Goal: Task Accomplishment & Management: Manage account settings

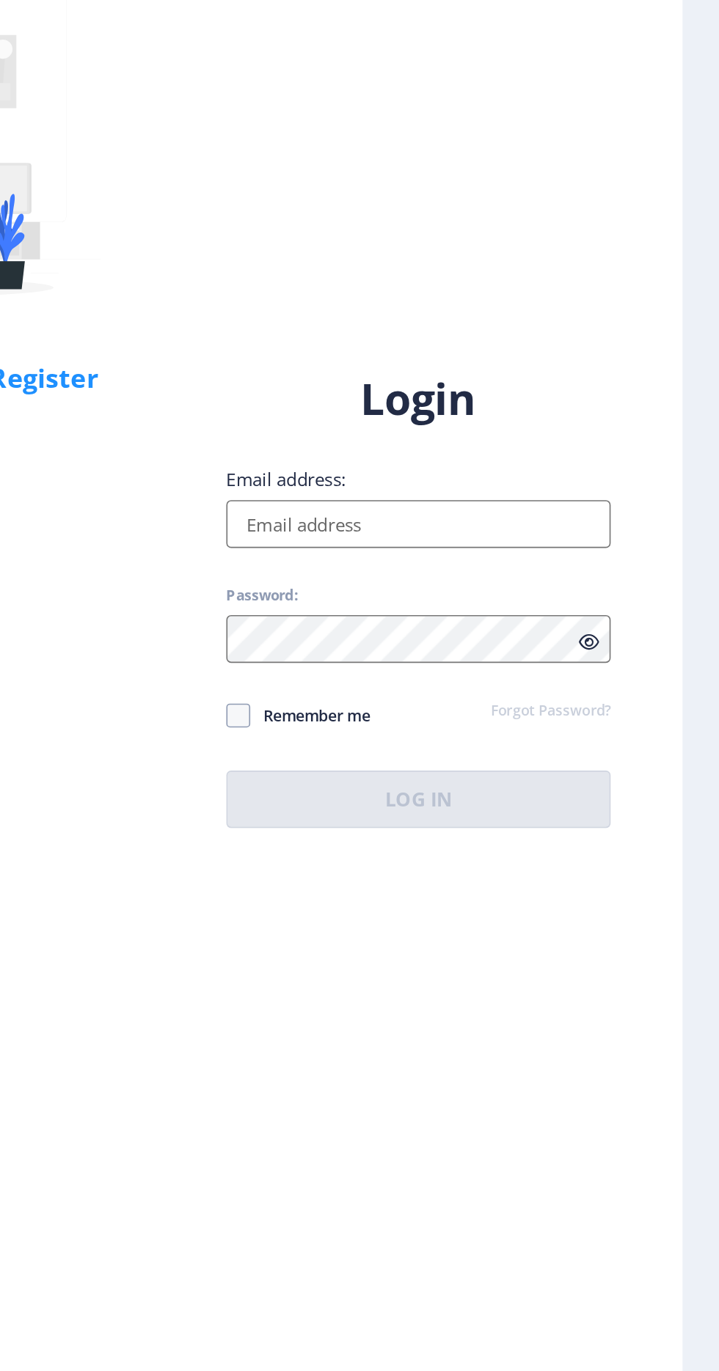
click at [532, 642] on input "Email address:" at bounding box center [520, 627] width 235 height 29
type input "[EMAIL_ADDRESS][DOMAIN_NAME]"
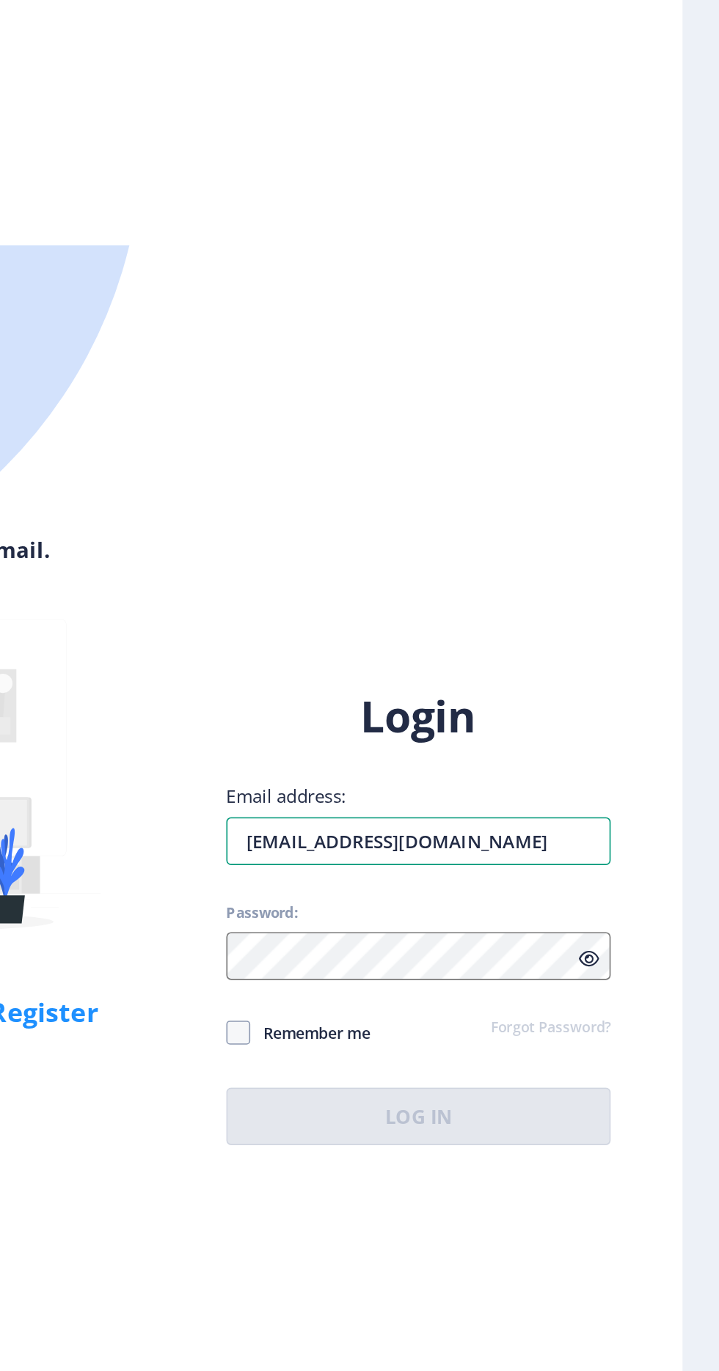
scroll to position [111, 0]
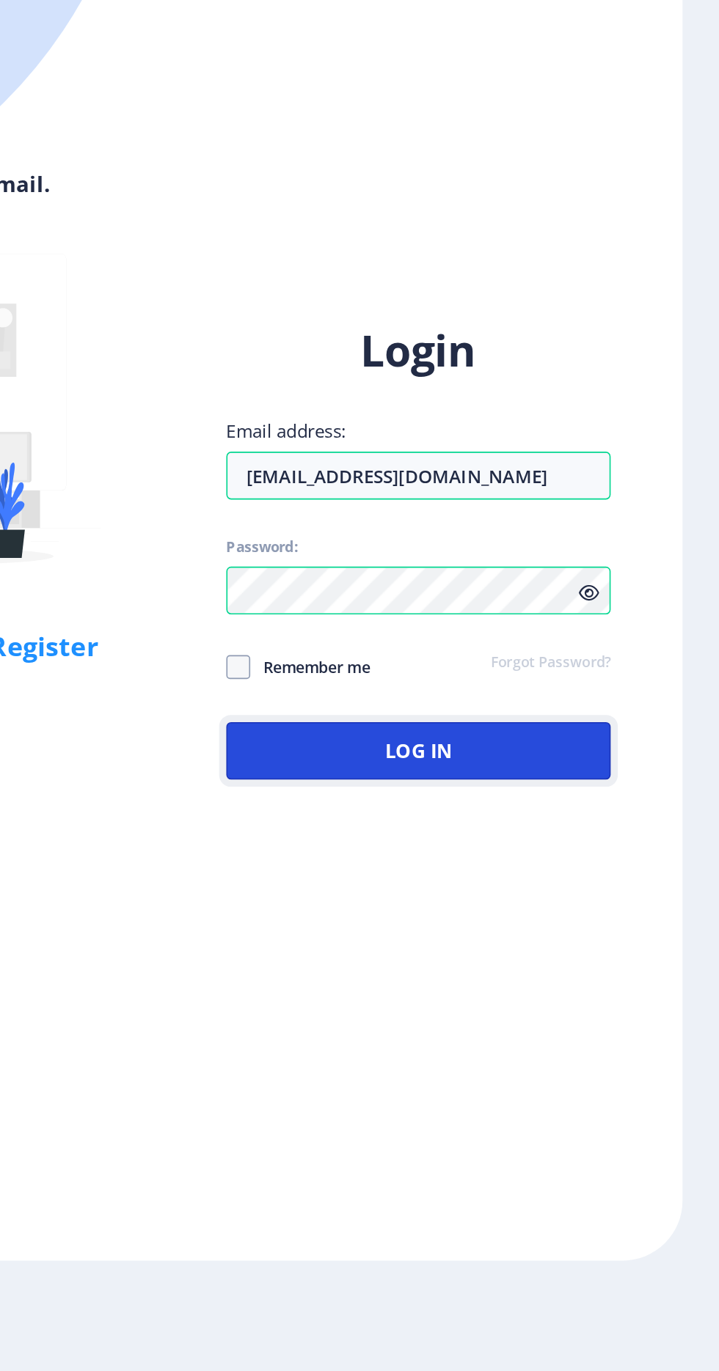
click at [585, 973] on button "Log In" at bounding box center [520, 990] width 235 height 35
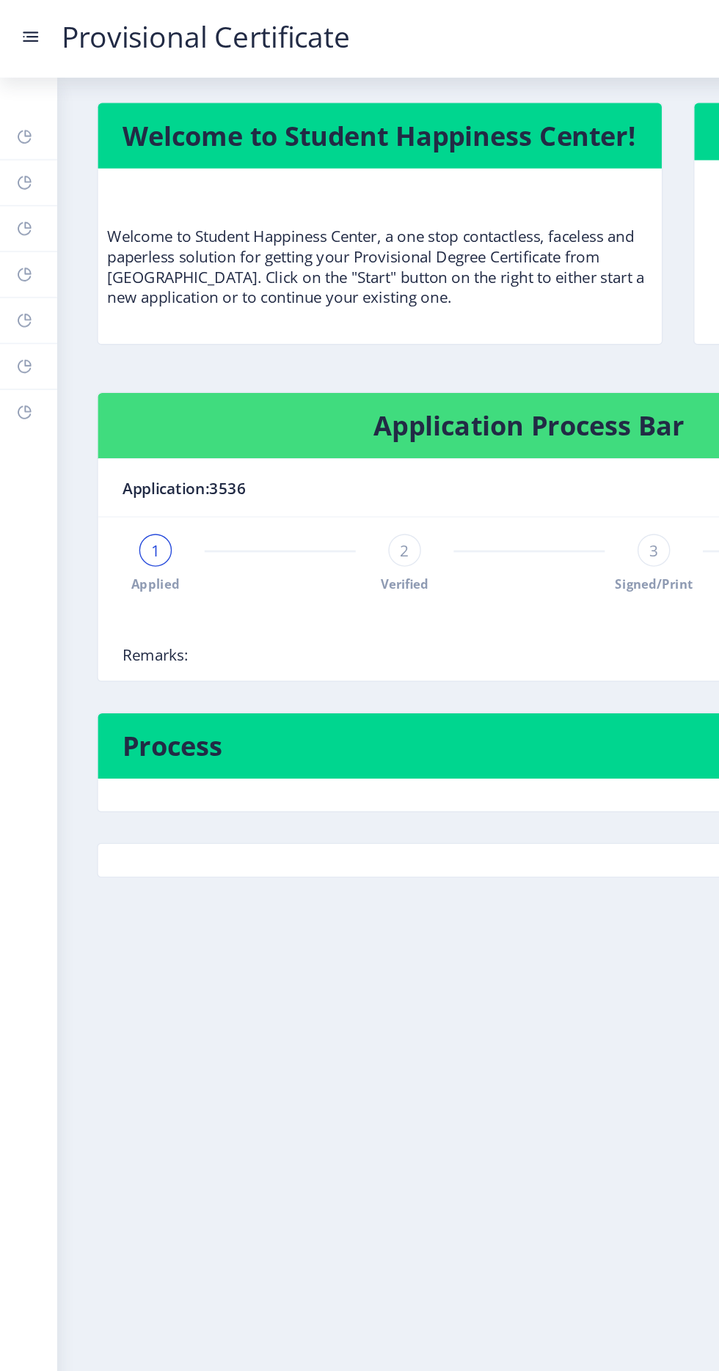
click at [293, 388] on span "2" at bounding box center [290, 395] width 7 height 15
click at [450, 388] on span "3" at bounding box center [450, 395] width 7 height 15
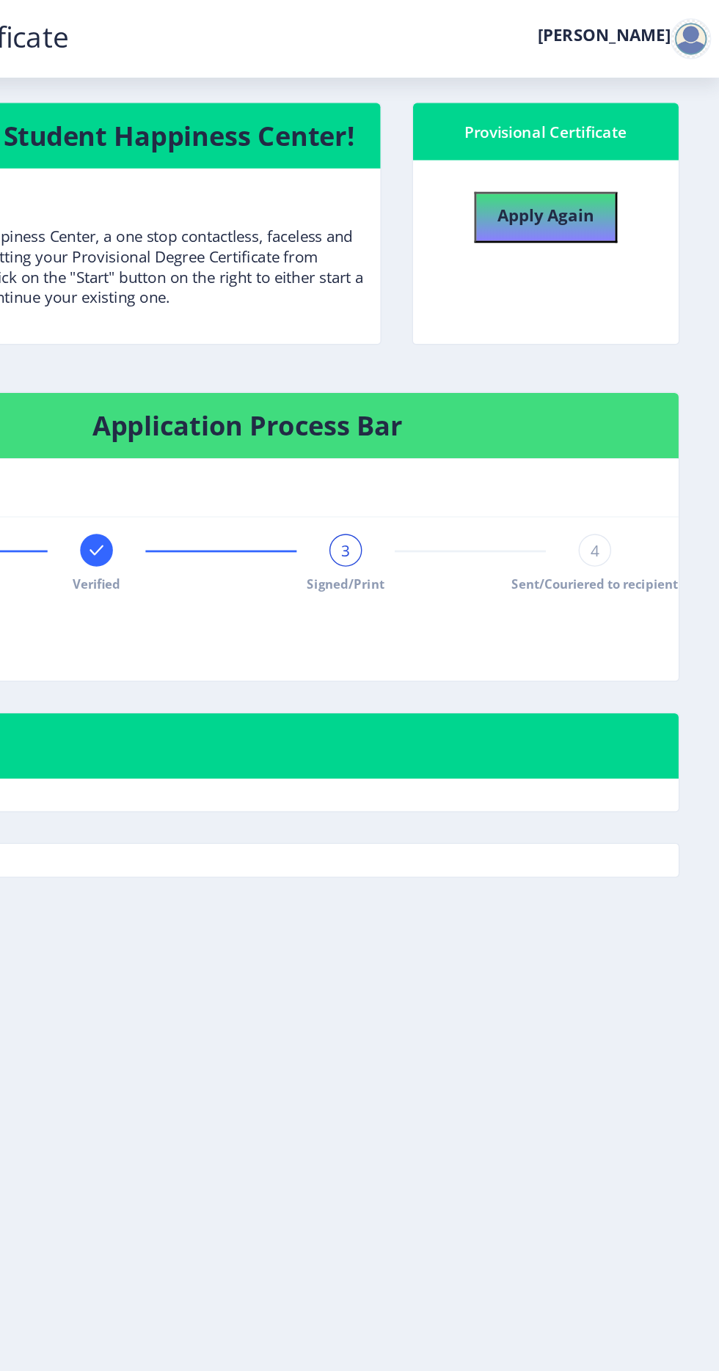
click at [472, 414] on span "Signed/Print" at bounding box center [450, 420] width 56 height 12
click at [446, 384] on div "3" at bounding box center [450, 395] width 23 height 23
click at [629, 388] on span "4" at bounding box center [629, 395] width 7 height 15
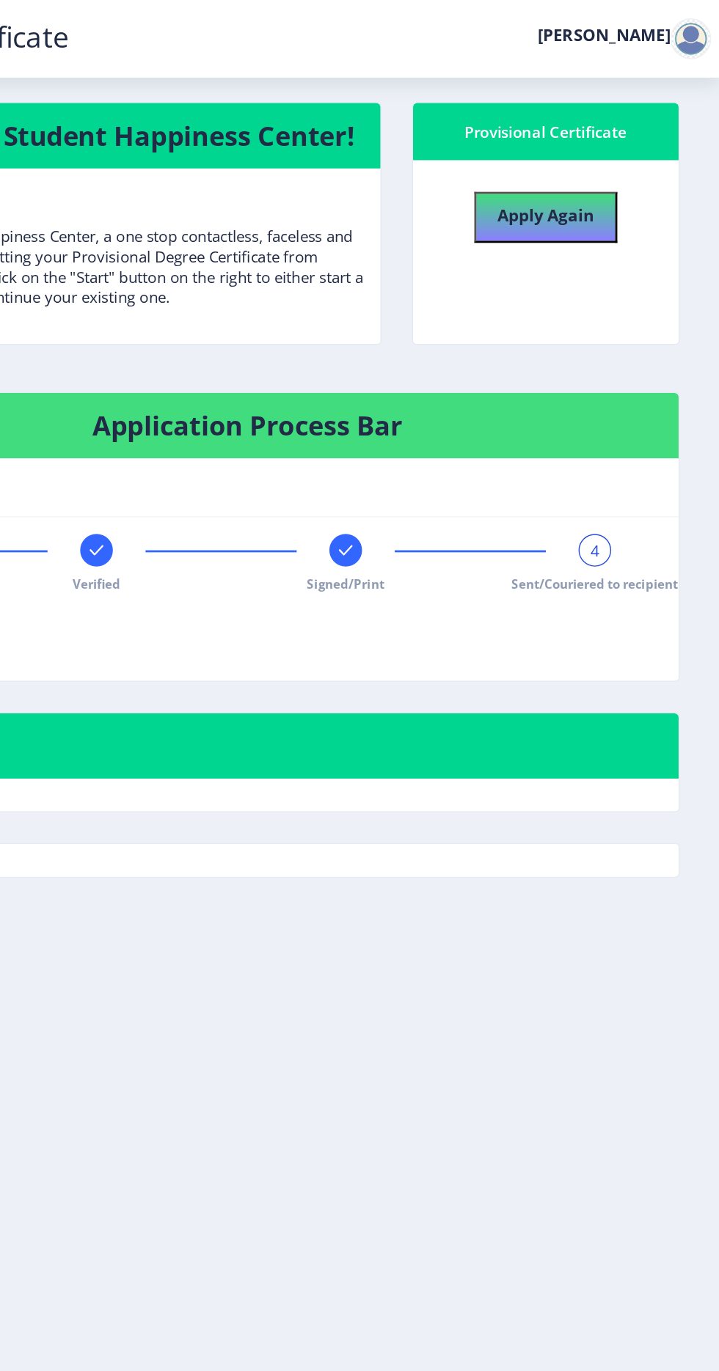
click at [638, 394] on nb-card-body "Applied Verified Signed/Print 4 Sent/Couriered to recipient Remarks:" at bounding box center [379, 430] width 619 height 117
click at [632, 384] on div "4" at bounding box center [629, 395] width 23 height 23
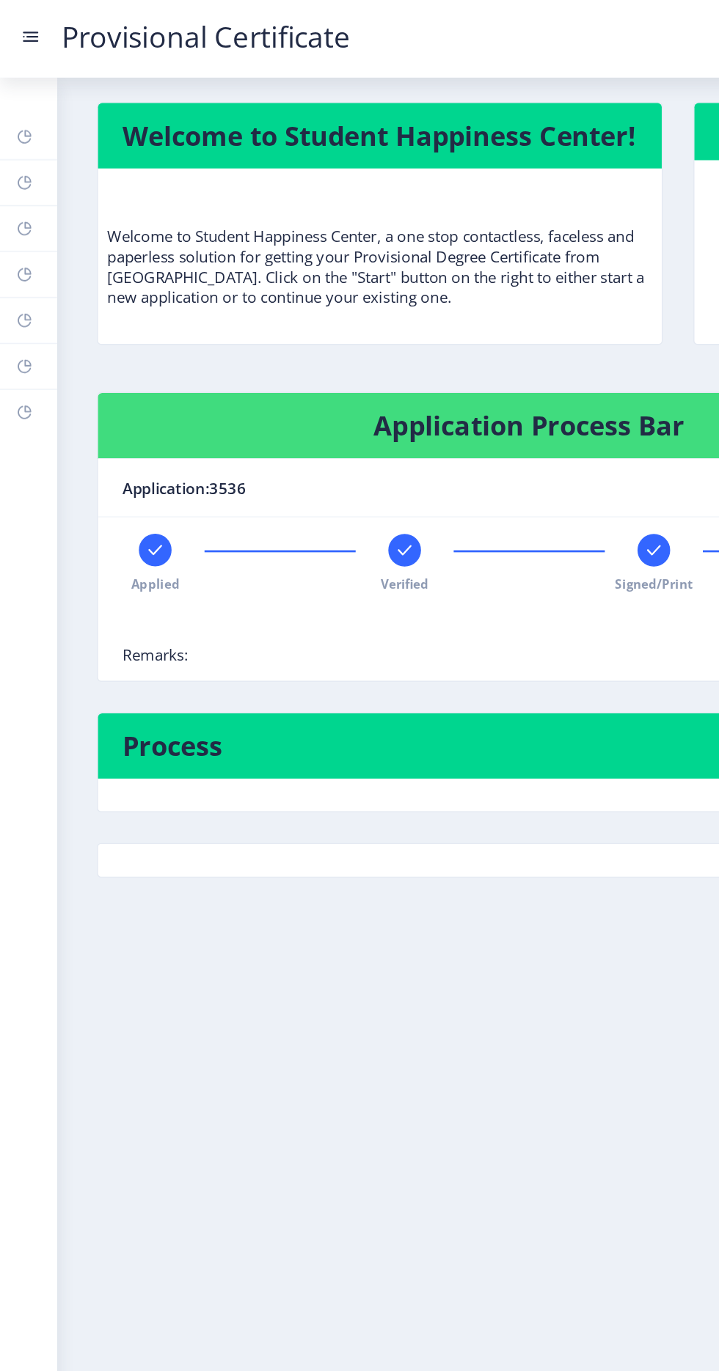
click at [22, 29] on rect at bounding box center [22, 29] width 11 height 1
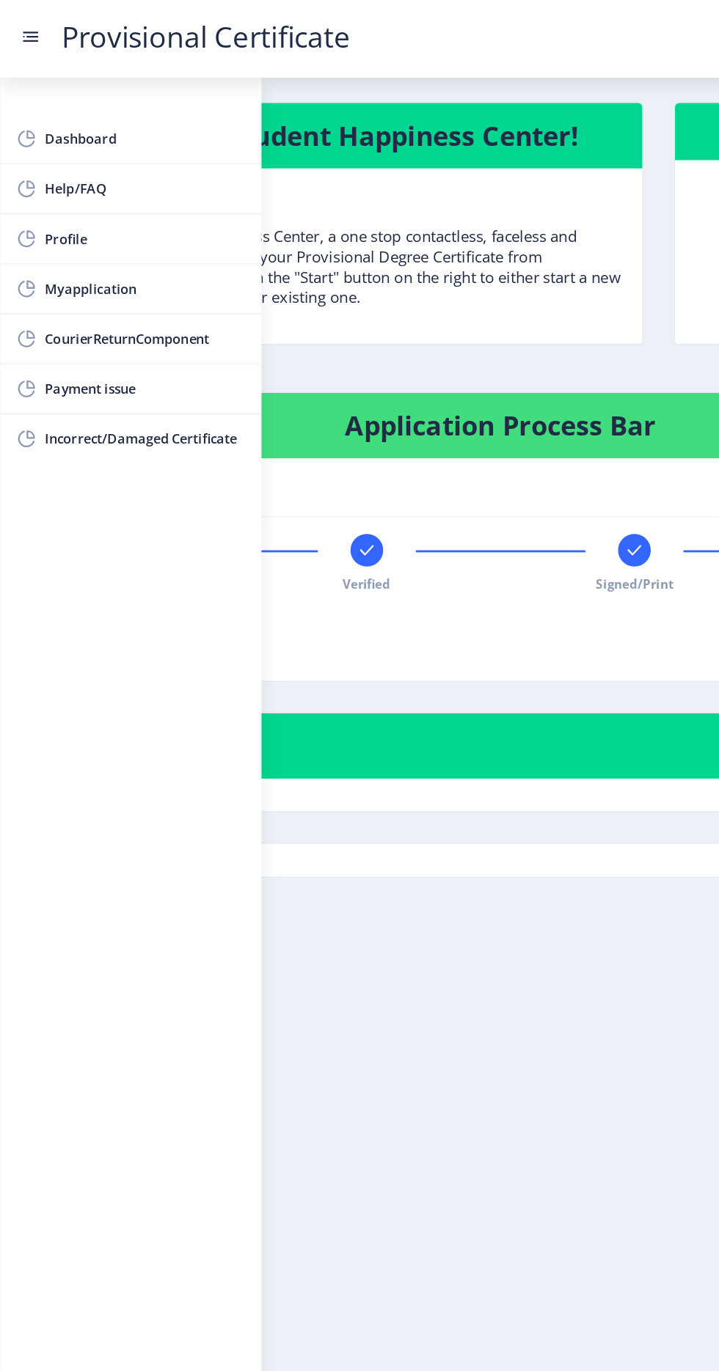
click at [127, 201] on span "Myapplication" at bounding box center [104, 208] width 144 height 18
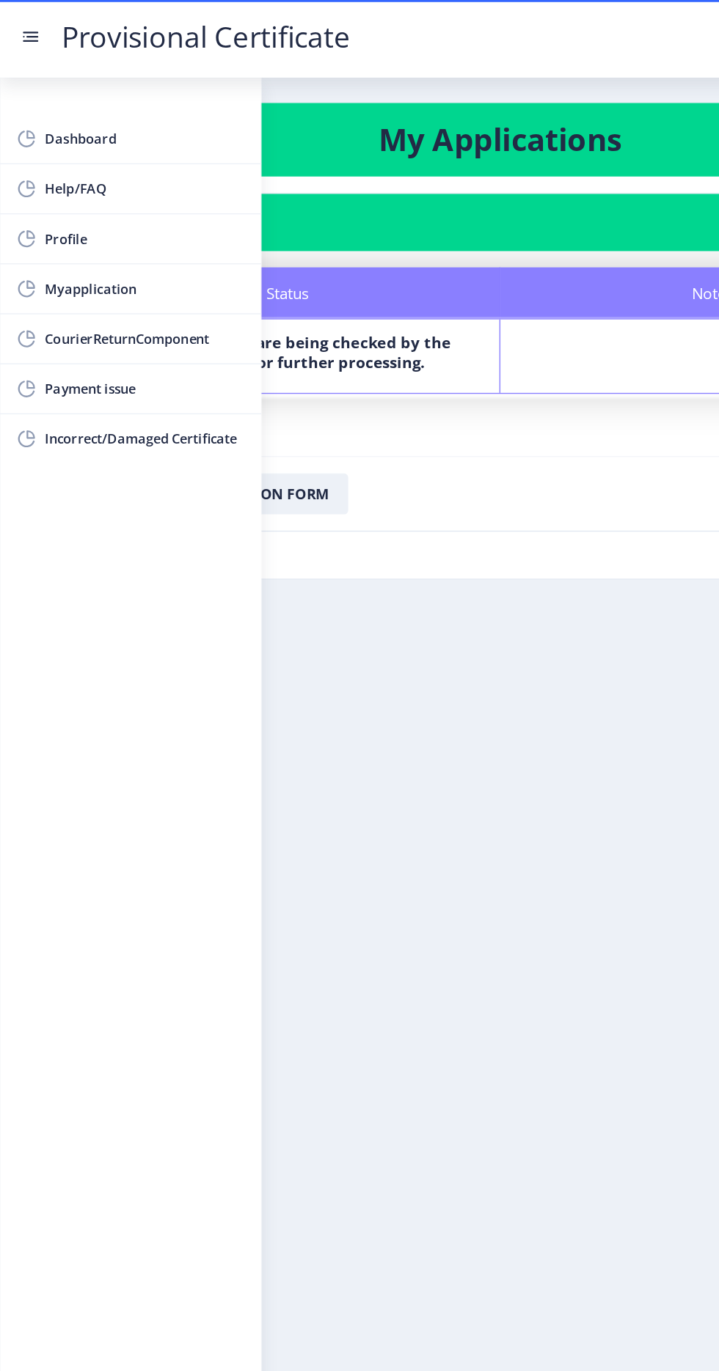
click at [122, 91] on span "Dashboard" at bounding box center [104, 100] width 144 height 18
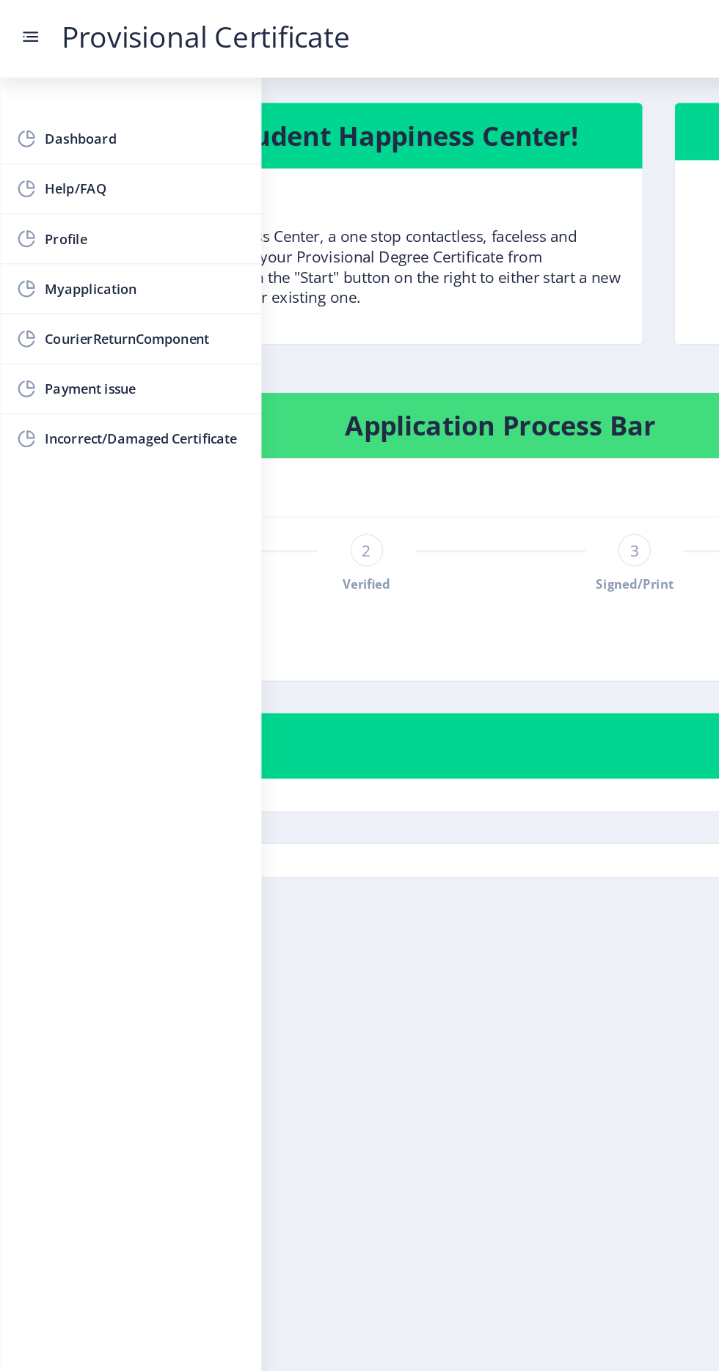
click at [351, 268] on div "Welcome to Student Happiness Center! Welcome to Student Happiness Center, a one…" at bounding box center [360, 362] width 684 height 579
click at [269, 400] on div "2" at bounding box center [263, 395] width 23 height 23
click at [455, 418] on span "Signed/Print" at bounding box center [456, 420] width 56 height 12
click at [455, 395] on span "3" at bounding box center [455, 395] width 7 height 15
click at [458, 408] on div "3 Signed/Print" at bounding box center [455, 405] width 23 height 43
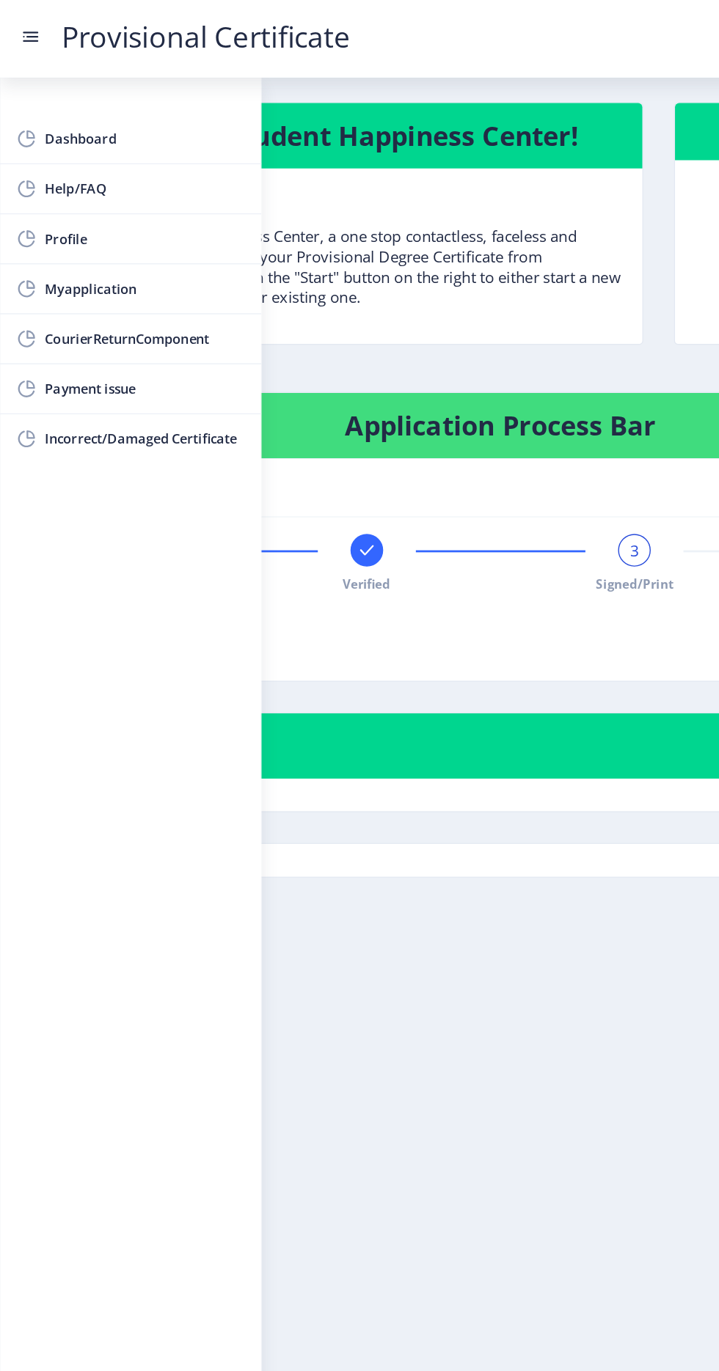
click at [430, 483] on nb-card-body "Applied Verified 3 Signed/Print 4 Sent/Couriered to recipient Remarks:" at bounding box center [359, 430] width 660 height 117
click at [438, 422] on span "Signed/Print" at bounding box center [456, 420] width 56 height 12
click at [478, 419] on span "Signed/Print" at bounding box center [456, 420] width 56 height 12
click at [455, 395] on span "3" at bounding box center [455, 395] width 7 height 15
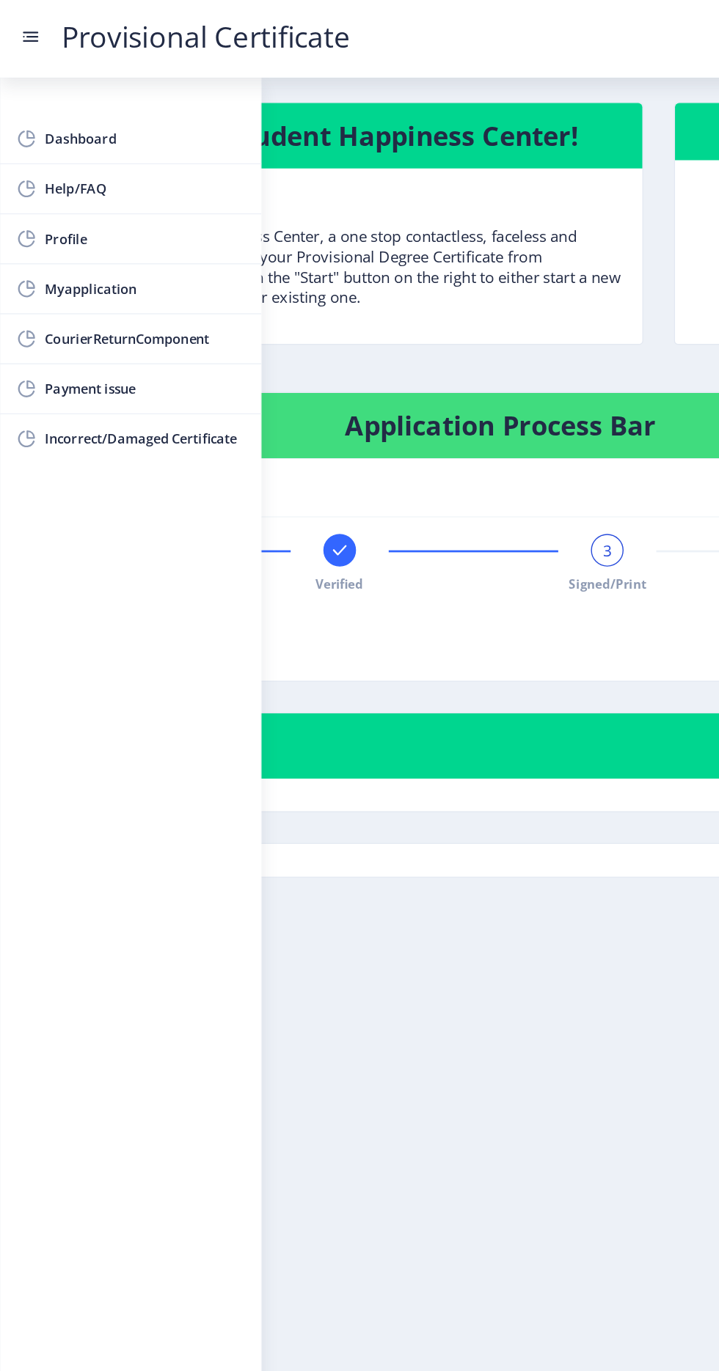
click at [436, 395] on span "3" at bounding box center [436, 395] width 7 height 15
click at [461, 419] on span "Signed/Print" at bounding box center [436, 420] width 56 height 12
click at [442, 409] on div "3 Signed/Print" at bounding box center [436, 405] width 23 height 43
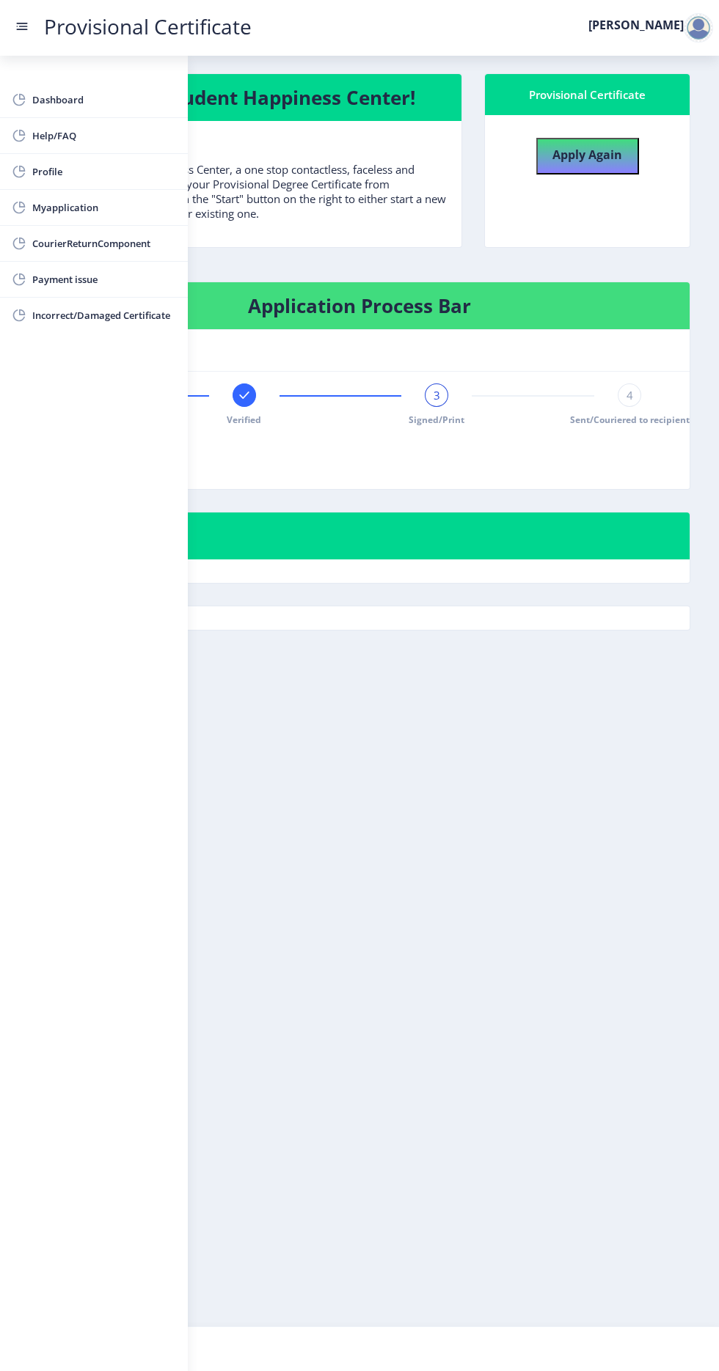
click at [467, 706] on nb-layout-column "Welcome to Student Happiness Center! Welcome to Student Happiness Center, a one…" at bounding box center [359, 691] width 719 height 1271
click at [446, 404] on div "3 Signed/Print" at bounding box center [455, 405] width 23 height 43
click at [452, 389] on div "3" at bounding box center [446, 395] width 23 height 23
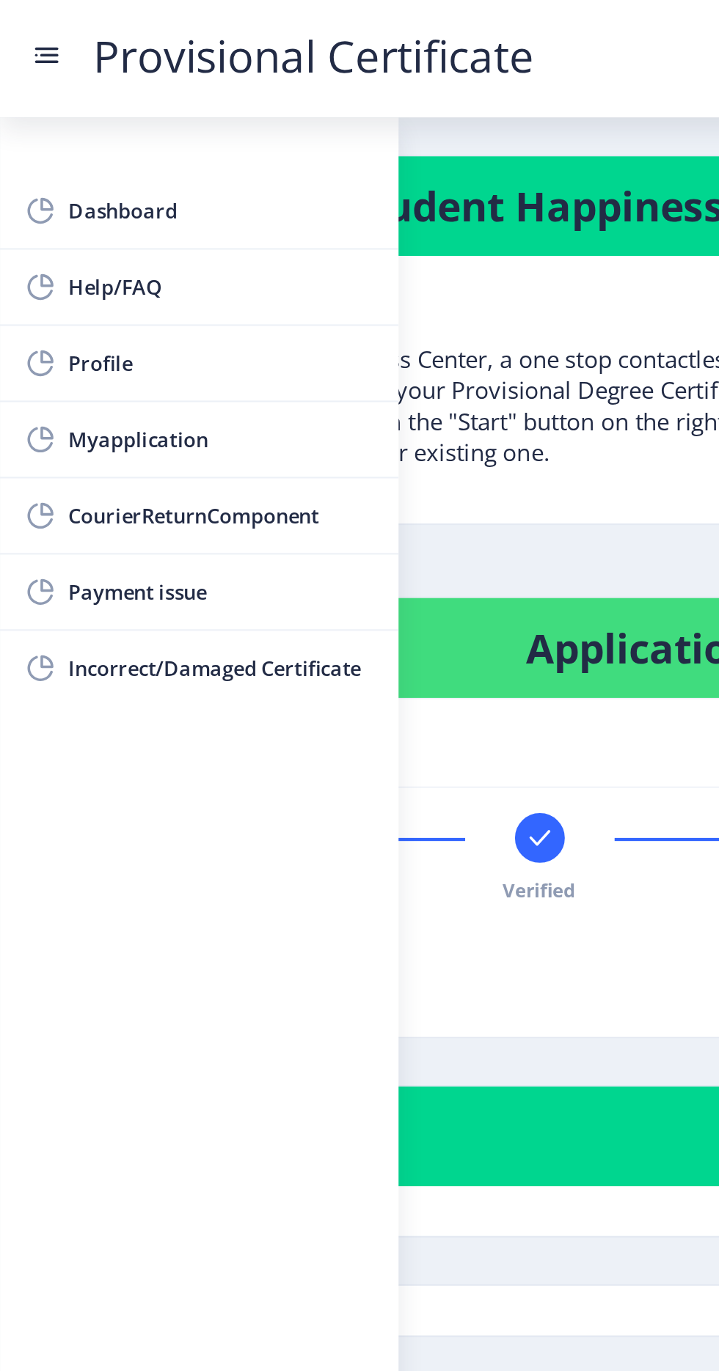
click at [93, 170] on span "Profile" at bounding box center [104, 172] width 144 height 18
select select "[DEMOGRAPHIC_DATA]"
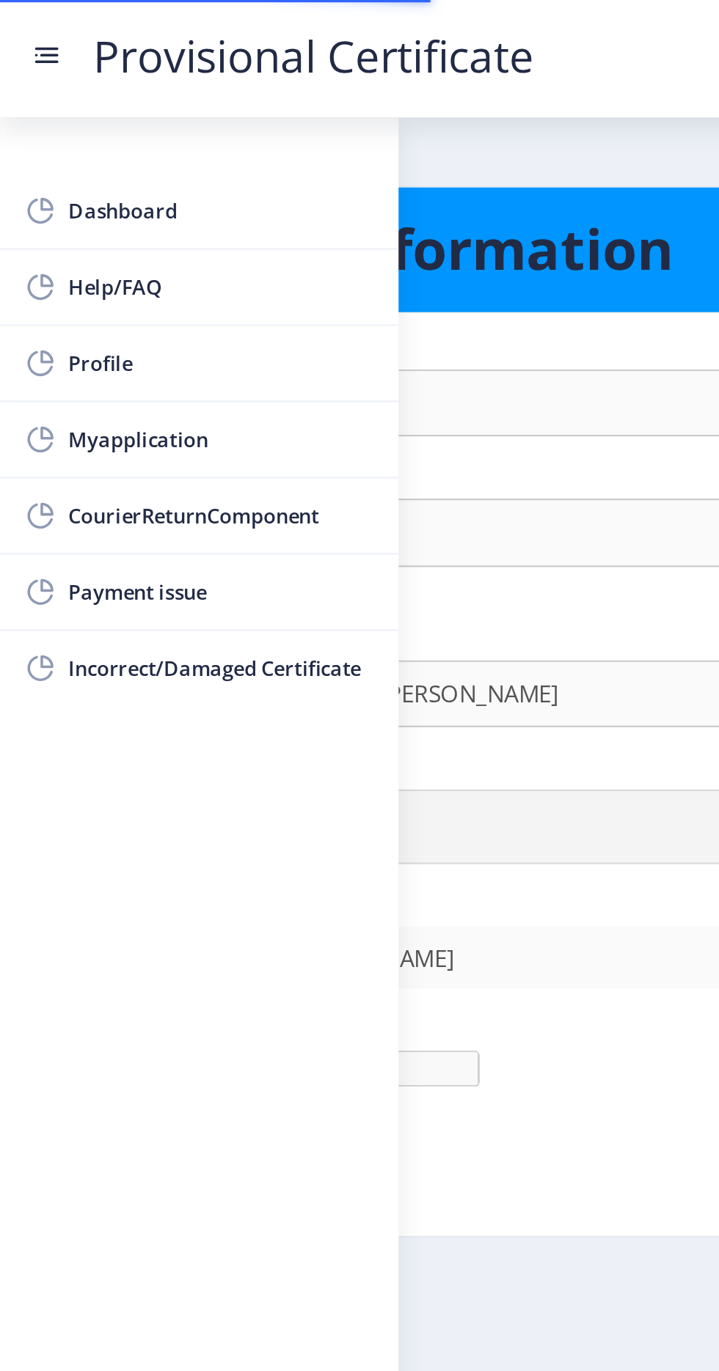
type input "[PHONE_NUMBER]"
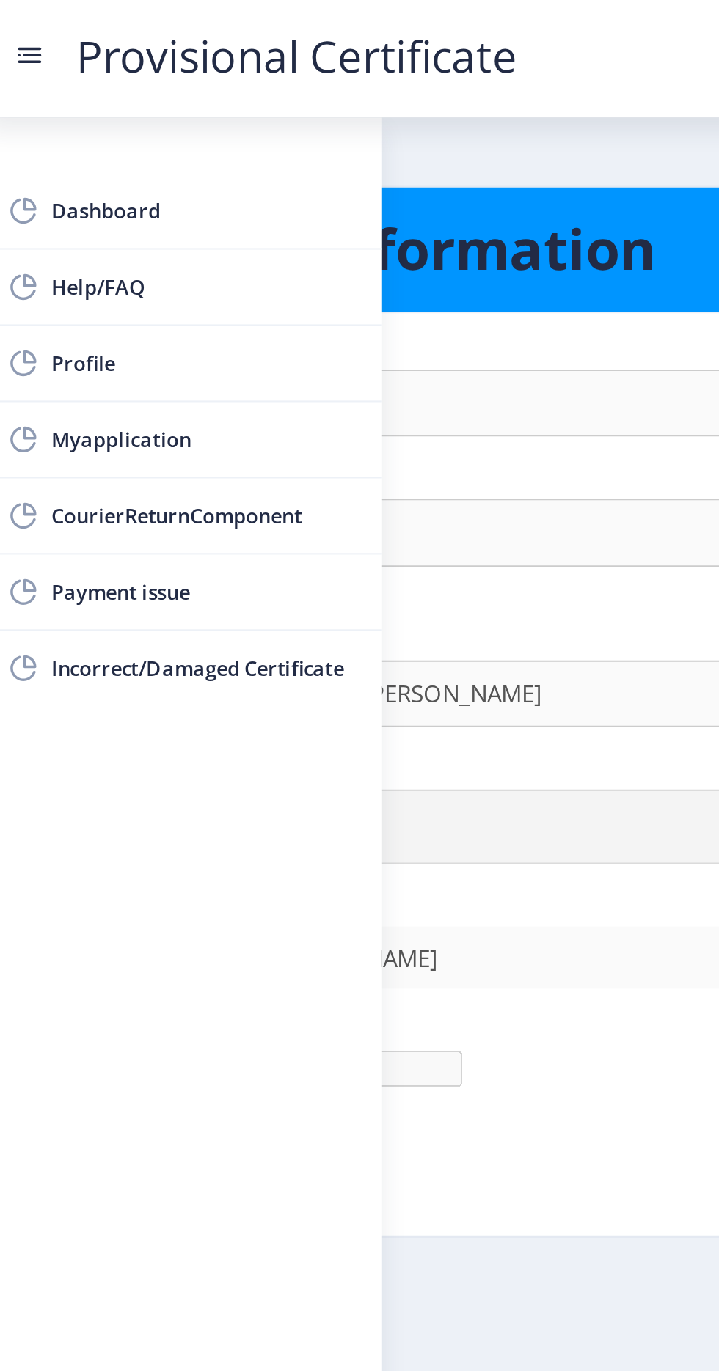
click at [254, 208] on div "First Name : [PERSON_NAME] Last Name: [GEOGRAPHIC_DATA] Full Name : (As on mark…" at bounding box center [359, 336] width 647 height 353
click at [241, 224] on div "Last Name:" at bounding box center [359, 228] width 669 height 15
click at [202, 73] on nb-layout-column "Personal Information First Name : [PERSON_NAME] Last Name: [GEOGRAPHIC_DATA] Fu…" at bounding box center [359, 691] width 719 height 1271
click at [244, 103] on h1 "Personal Information" at bounding box center [359, 117] width 647 height 35
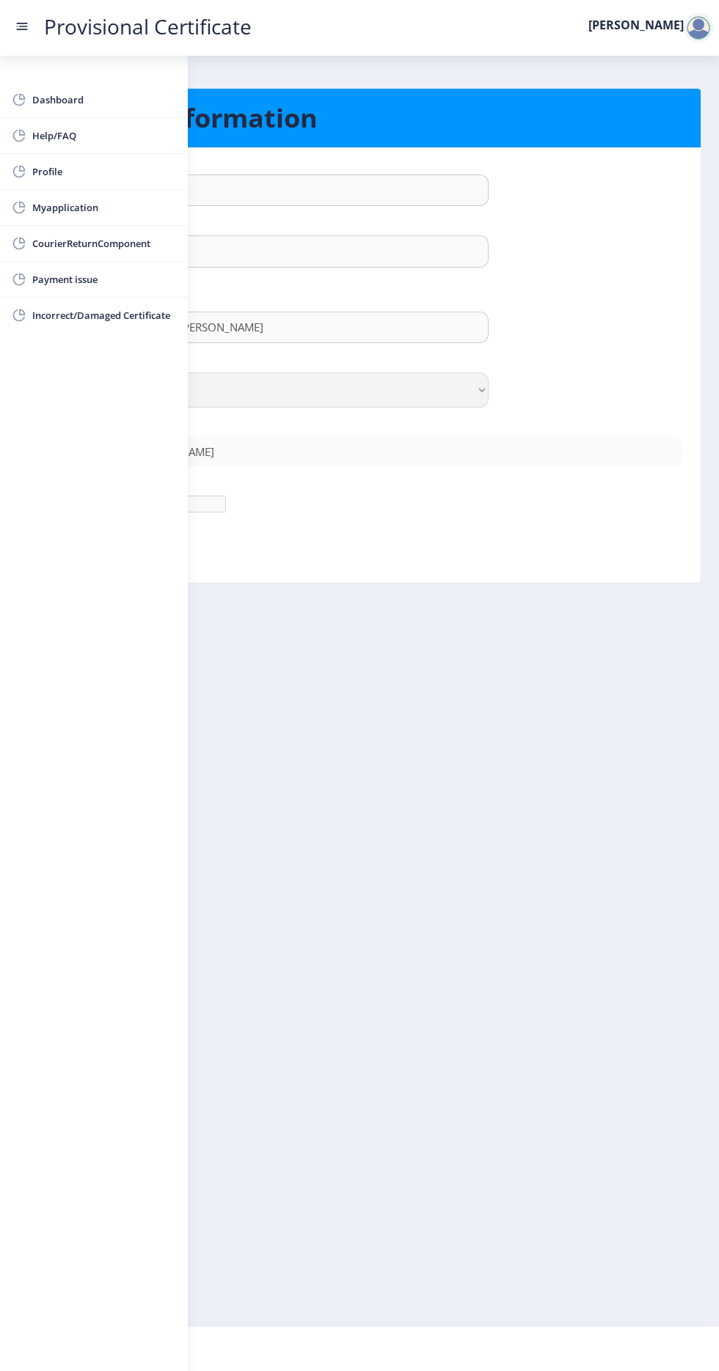
click at [677, 14] on nav "Provisional Certificate [PERSON_NAME]" at bounding box center [359, 28] width 719 height 56
click at [44, 30] on link "Provisional Certificate" at bounding box center [147, 26] width 237 height 15
click at [23, 26] on rect at bounding box center [23, 26] width 9 height 1
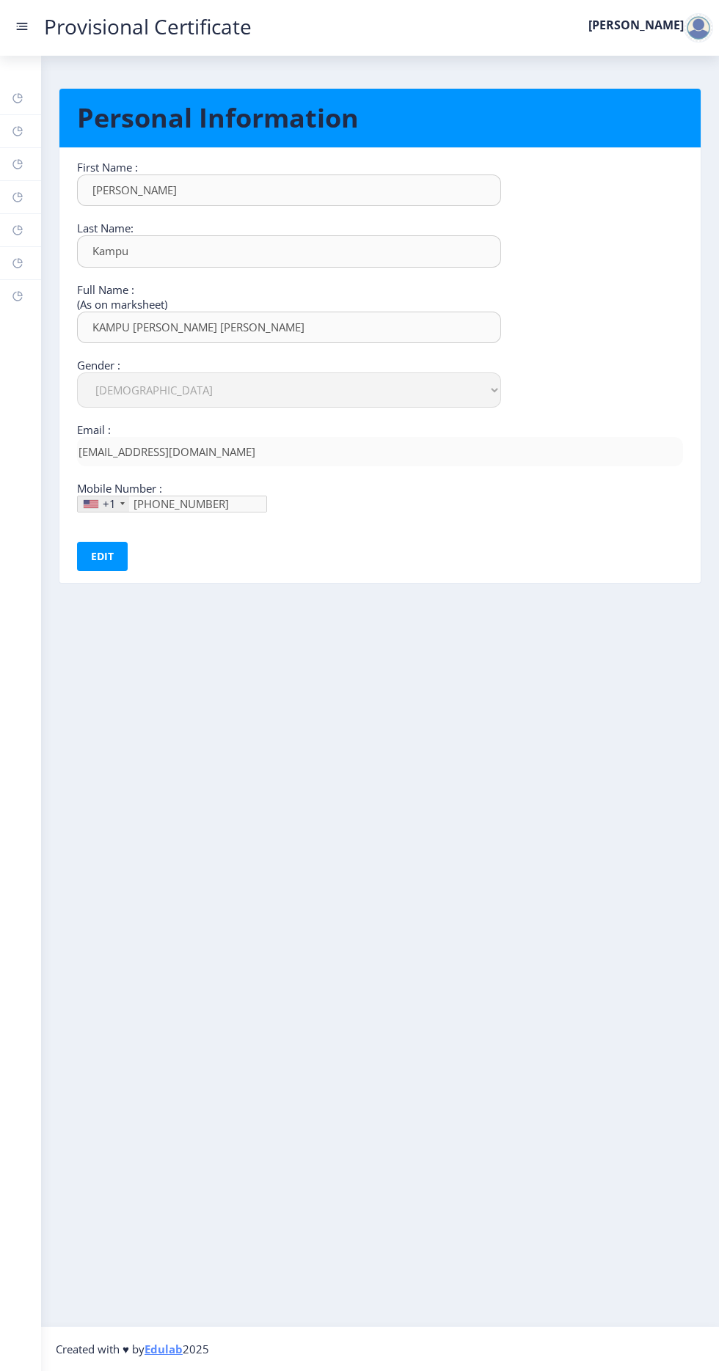
click at [44, 28] on link "Provisional Certificate" at bounding box center [147, 26] width 237 height 15
click at [57, 31] on link "Provisional Certificate" at bounding box center [147, 26] width 237 height 15
click at [50, 30] on link "Provisional Certificate" at bounding box center [147, 26] width 237 height 15
click at [58, 20] on link "Provisional Certificate" at bounding box center [147, 26] width 237 height 15
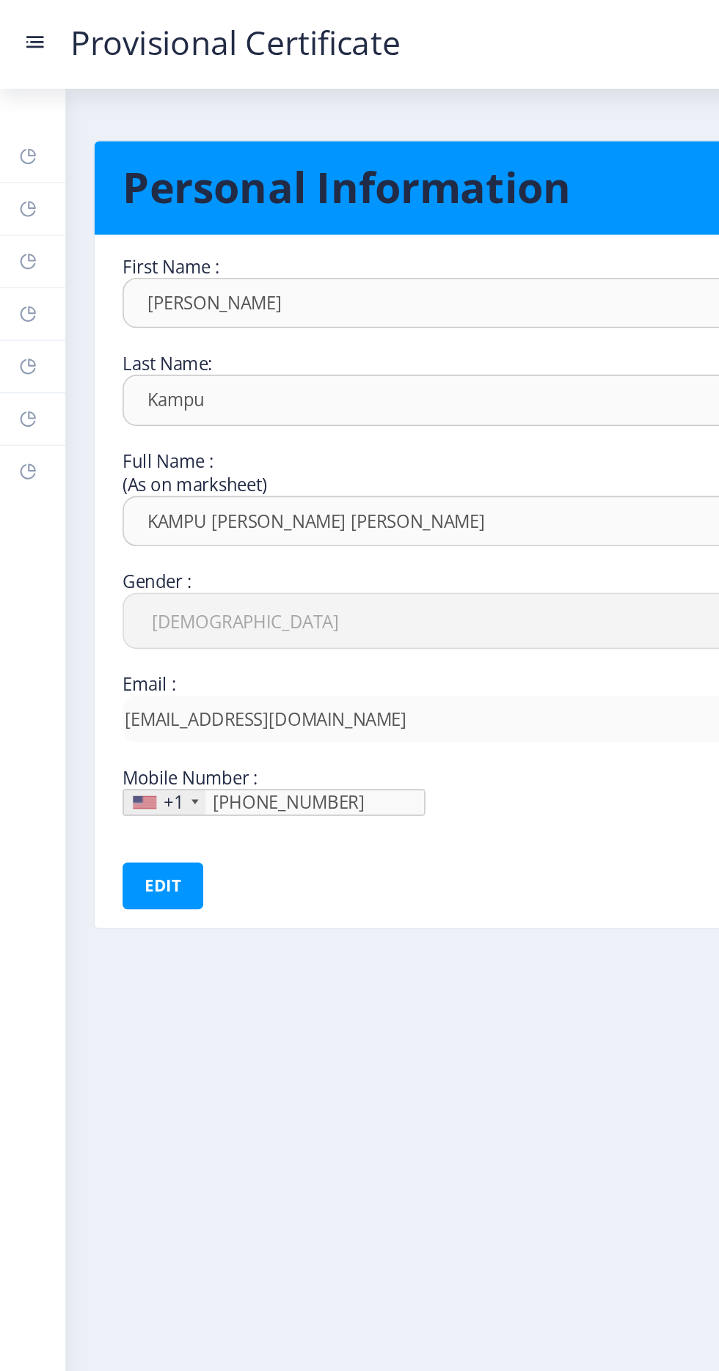
click at [23, 26] on rect at bounding box center [23, 26] width 9 height 1
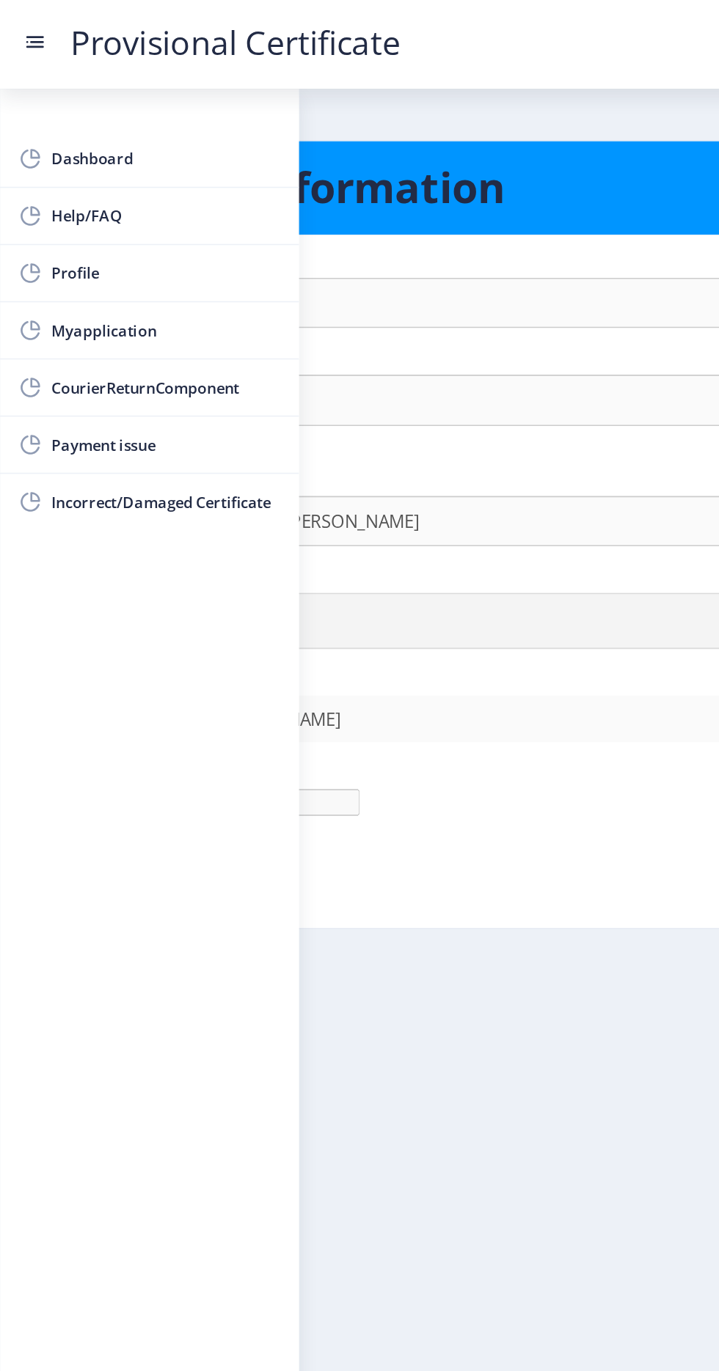
click at [88, 96] on span "Dashboard" at bounding box center [104, 100] width 144 height 18
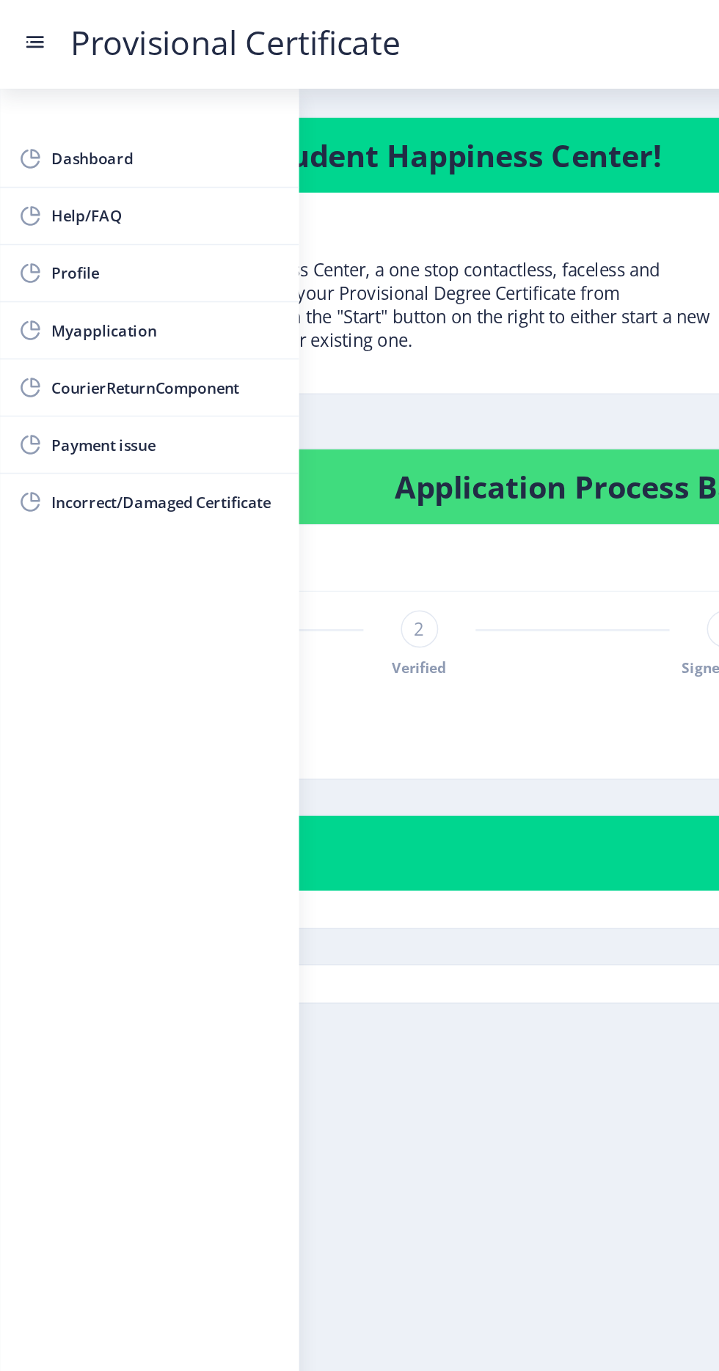
click at [328, 247] on nb-card "Welcome to Student Happiness Center! Welcome to Student Happiness Center, a one…" at bounding box center [245, 160] width 433 height 175
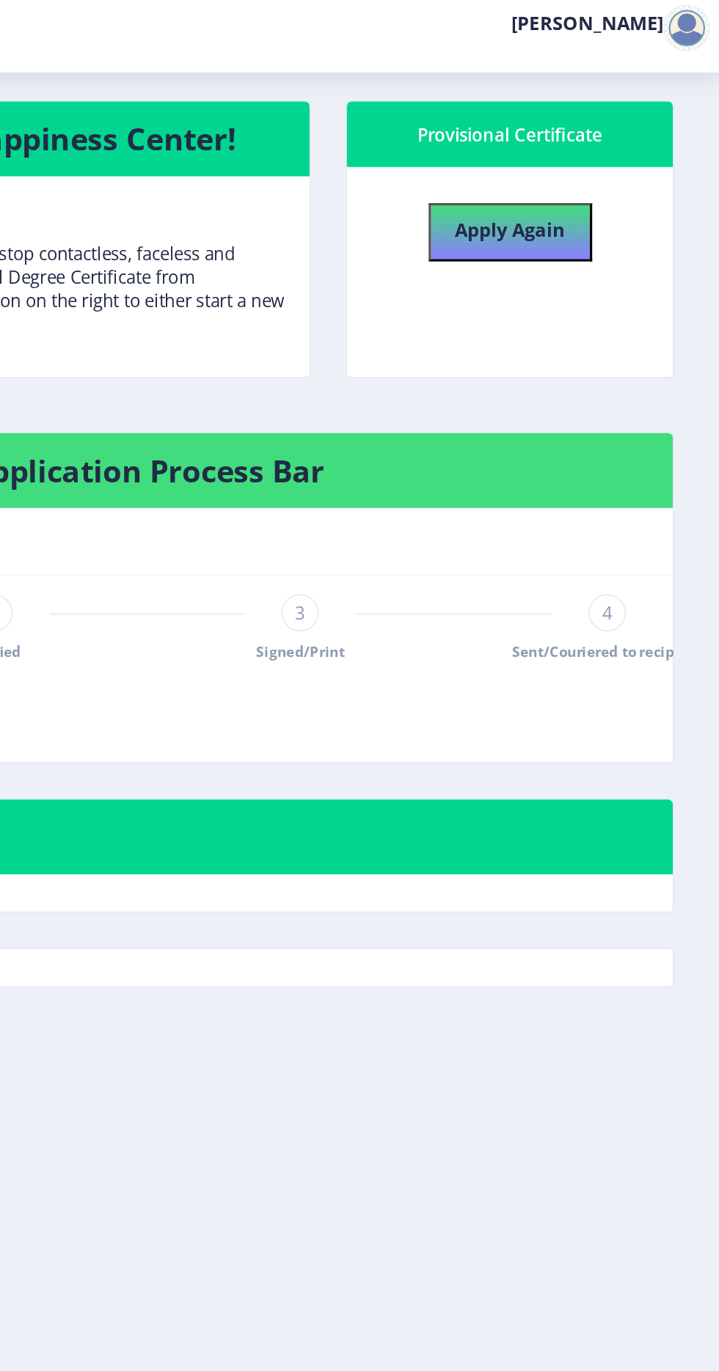
click at [455, 395] on span "3" at bounding box center [455, 395] width 7 height 15
click at [375, 424] on div "1 Applied 2 Verified 3 Signed/Print 4 Sent/Couriered to recipient" at bounding box center [359, 405] width 625 height 43
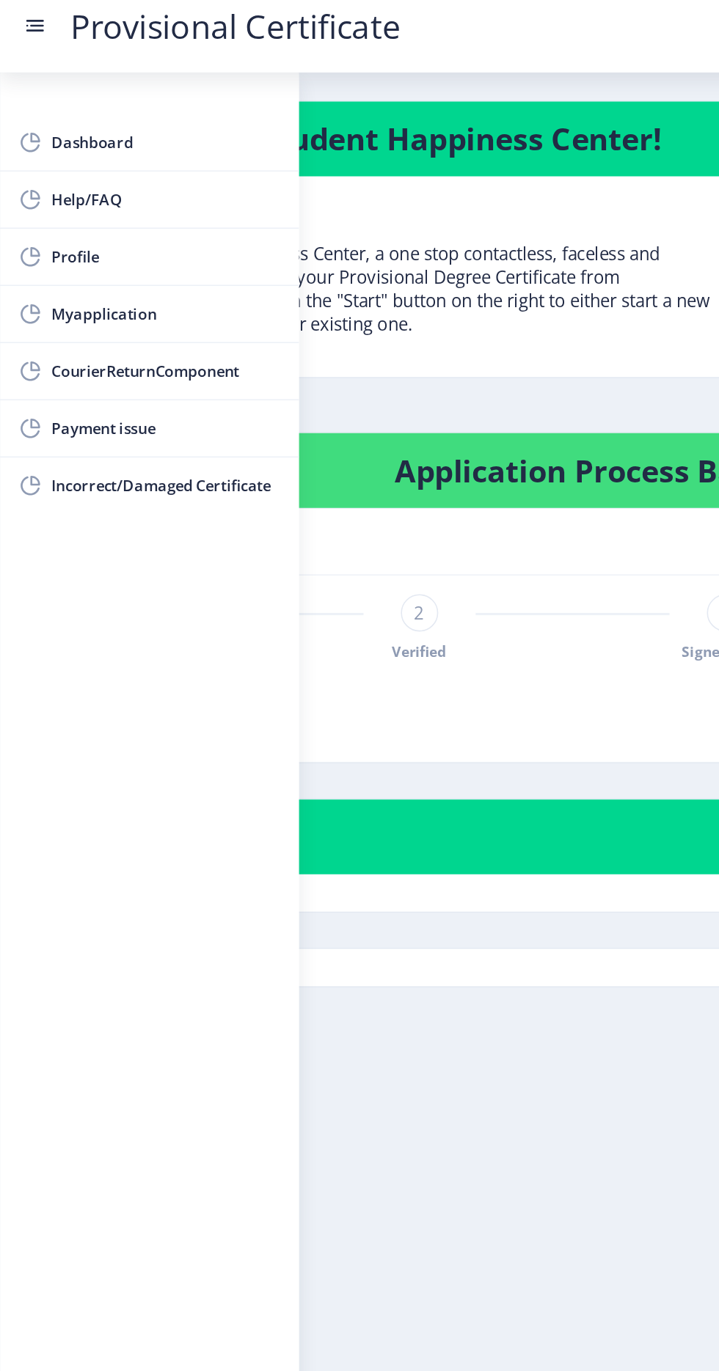
click at [253, 419] on span "Verified" at bounding box center [263, 420] width 34 height 12
click at [265, 408] on div "2 Verified" at bounding box center [263, 405] width 23 height 43
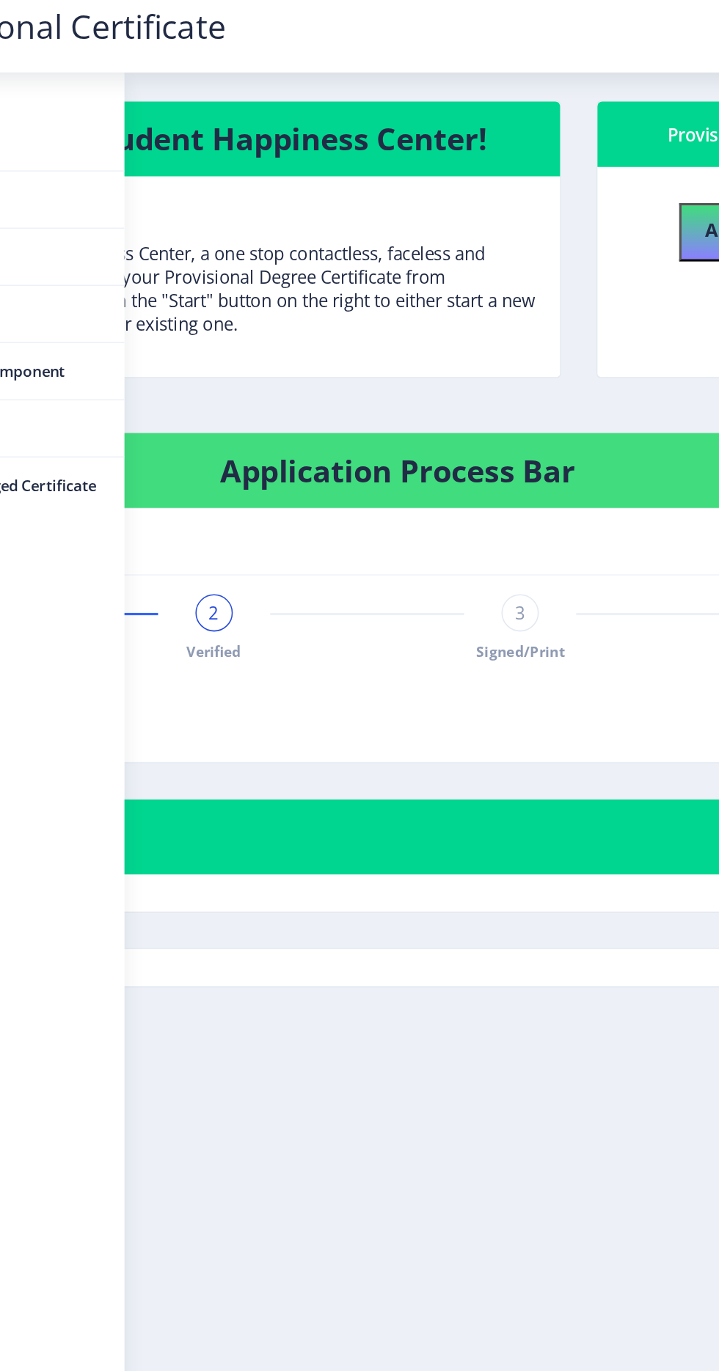
click at [437, 398] on span "3" at bounding box center [436, 395] width 7 height 15
click at [455, 417] on span "Signed/Print" at bounding box center [436, 420] width 56 height 12
click at [436, 396] on span "3" at bounding box center [436, 395] width 7 height 15
